Goal: Task Accomplishment & Management: Manage account settings

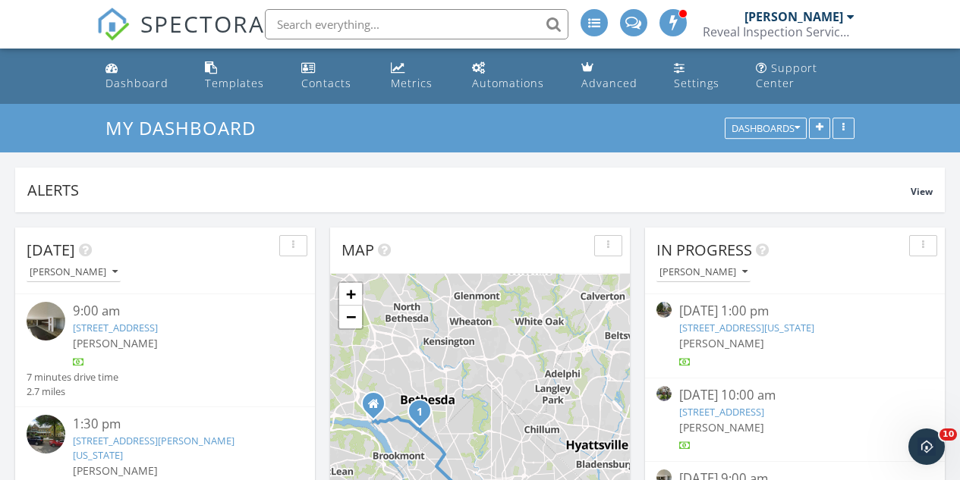
click at [158, 332] on link "[STREET_ADDRESS]" at bounding box center [115, 328] width 85 height 14
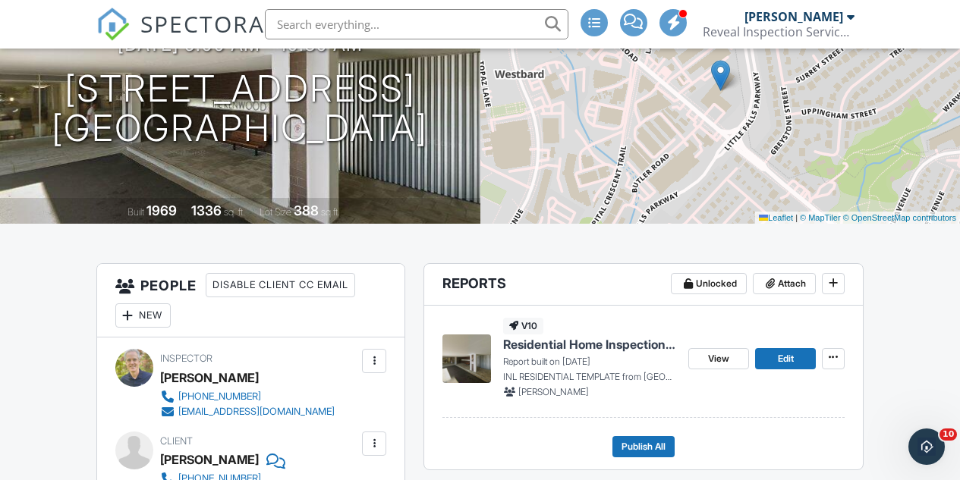
scroll to position [76, 0]
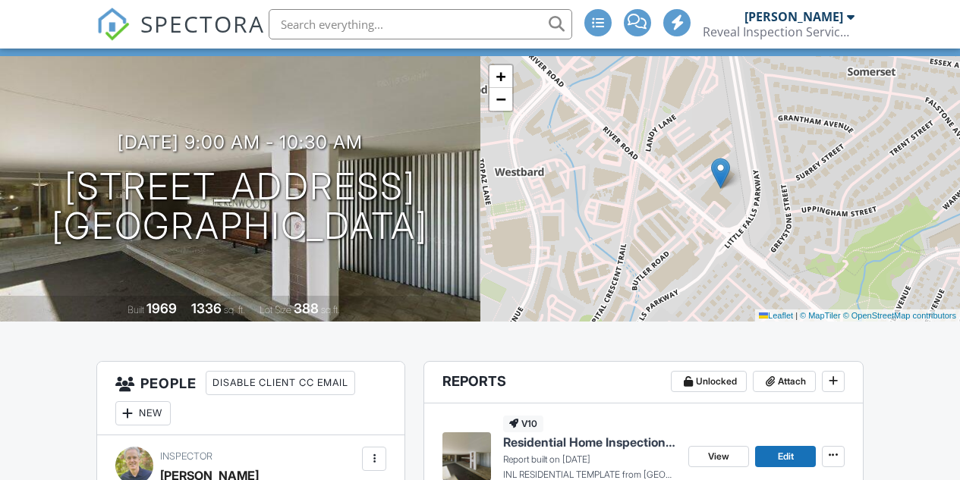
scroll to position [379, 0]
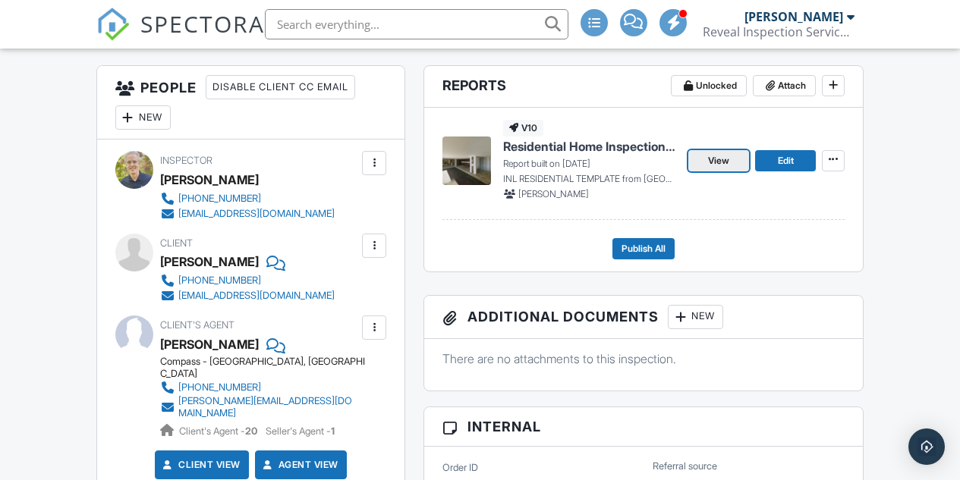
click at [714, 168] on span "View" at bounding box center [718, 160] width 21 height 15
